Goal: Transaction & Acquisition: Subscribe to service/newsletter

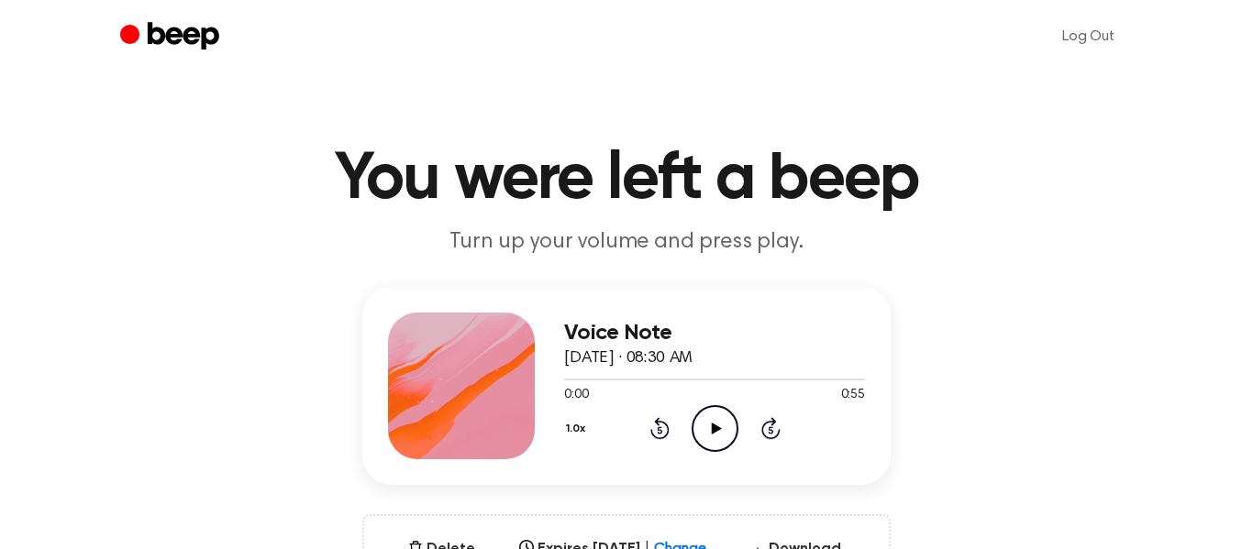
click at [716, 412] on icon "Play Audio" at bounding box center [714, 428] width 47 height 47
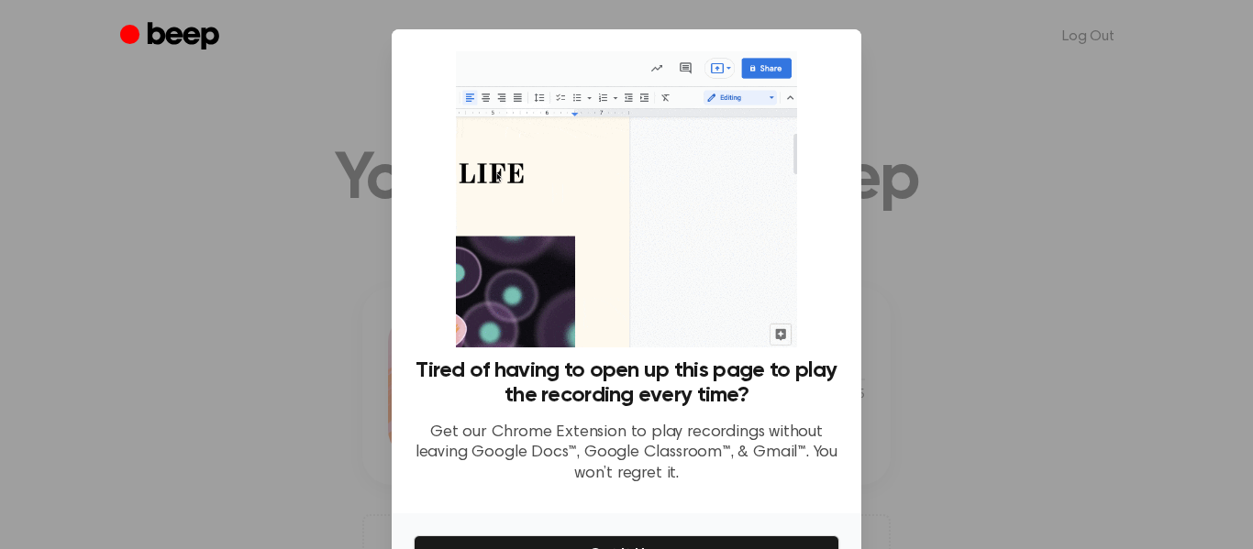
scroll to position [113, 0]
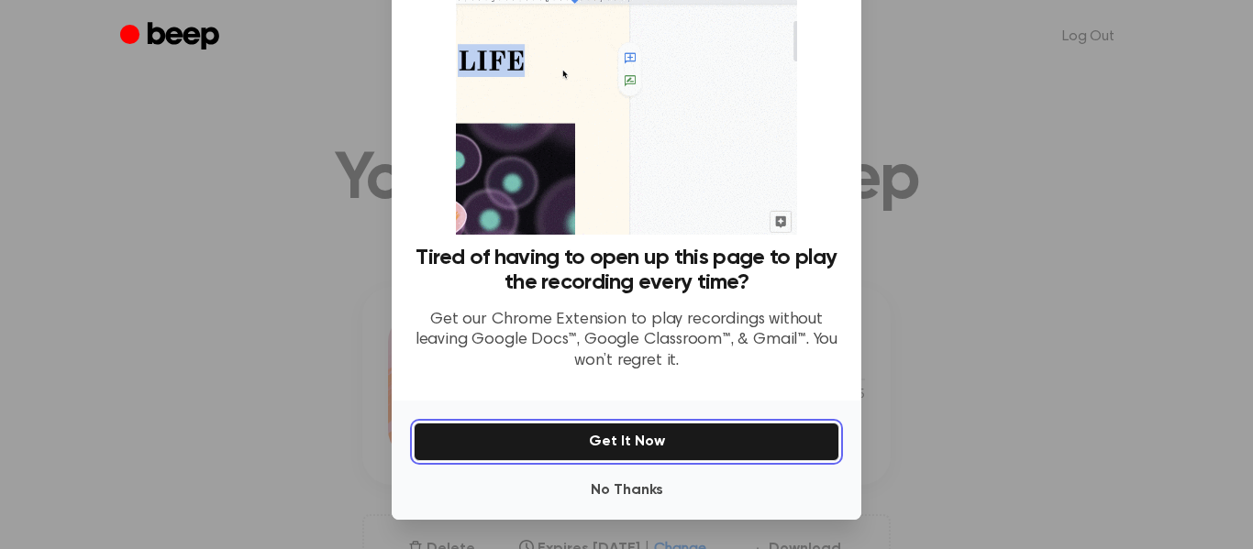
click at [708, 436] on button "Get It Now" at bounding box center [627, 442] width 426 height 39
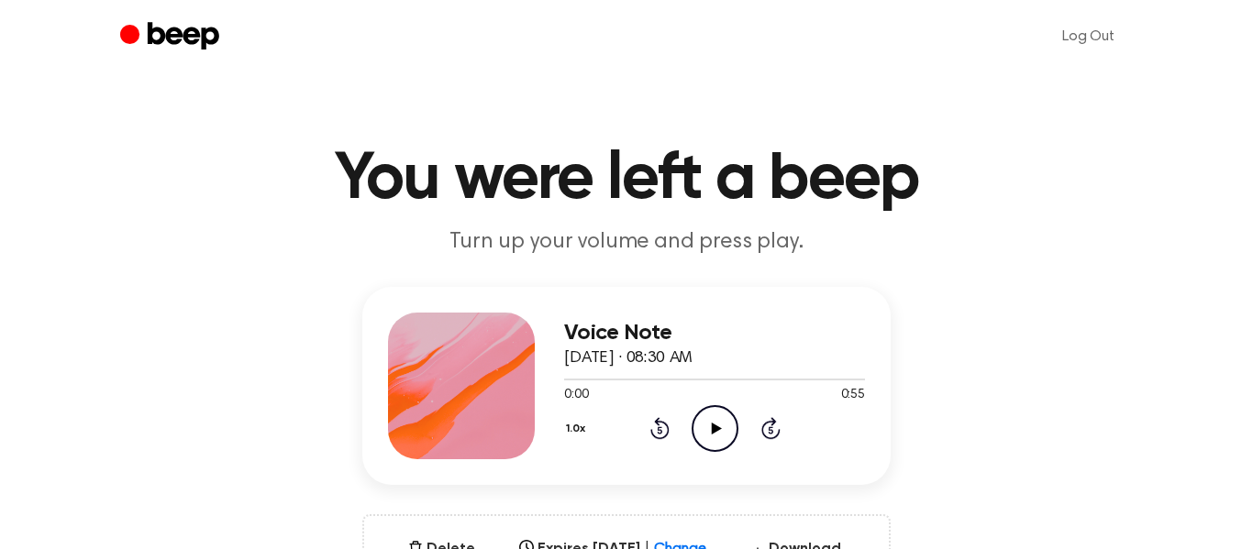
click at [718, 423] on icon "Play Audio" at bounding box center [714, 428] width 47 height 47
click at [709, 435] on icon "Play Audio" at bounding box center [714, 428] width 47 height 47
click at [707, 432] on icon "Play Audio" at bounding box center [714, 428] width 47 height 47
